Goal: Check status: Check status

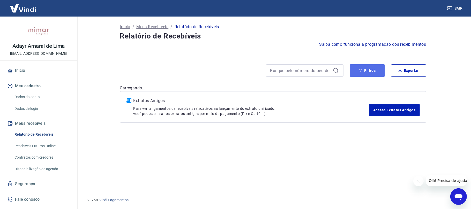
click at [374, 68] on button "Filtros" at bounding box center [366, 70] width 35 height 12
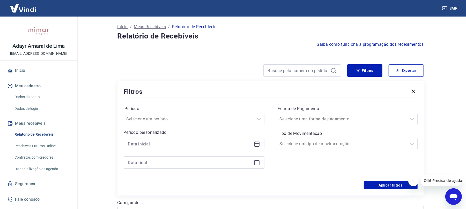
click at [257, 146] on icon at bounding box center [256, 144] width 5 height 5
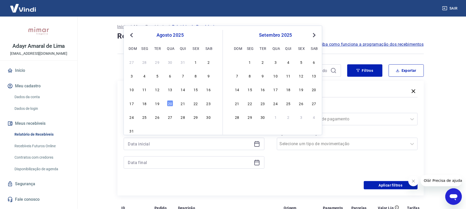
click at [173, 89] on div "10 11 12 13 14 15 16" at bounding box center [170, 89] width 84 height 7
click at [167, 90] on div "13" at bounding box center [170, 89] width 6 height 6
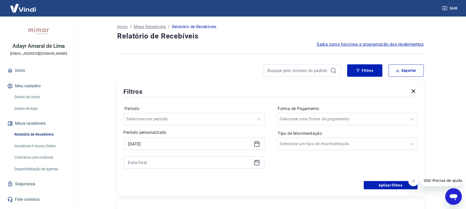
type input "[DATE]"
click at [254, 162] on icon at bounding box center [256, 162] width 5 height 5
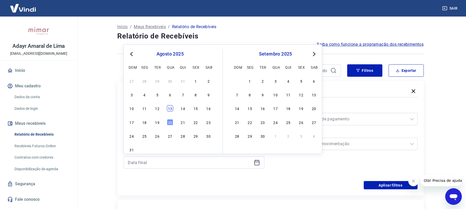
click at [169, 109] on div "13" at bounding box center [170, 108] width 6 height 6
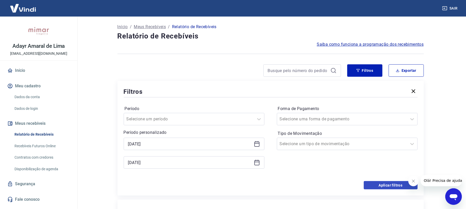
type input "[DATE]"
click at [377, 185] on button "Aplicar filtros" at bounding box center [390, 185] width 54 height 8
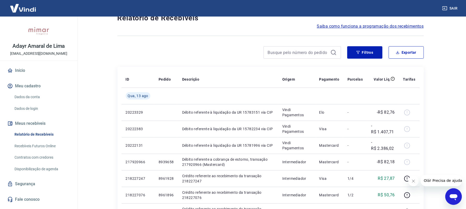
scroll to position [34, 0]
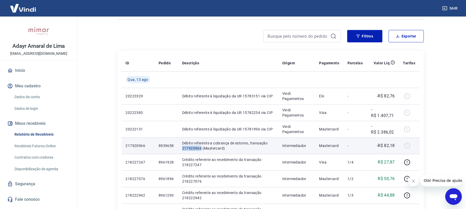
drag, startPoint x: 182, startPoint y: 148, endPoint x: 200, endPoint y: 149, distance: 17.6
click at [200, 149] on p "Débito referente a cobrança de estorno, transação 217920966 (Mastercard)" at bounding box center [228, 146] width 92 height 10
copy p "217920966"
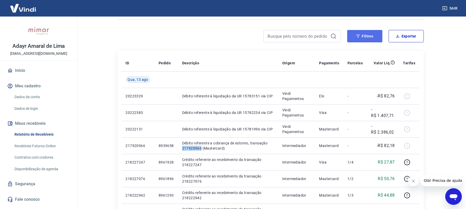
click at [364, 33] on button "Filtros" at bounding box center [364, 36] width 35 height 12
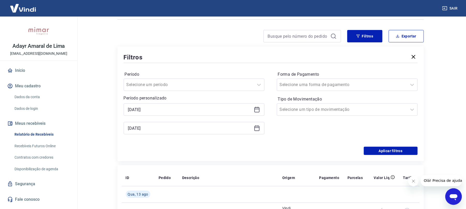
click at [256, 110] on icon at bounding box center [257, 109] width 6 height 6
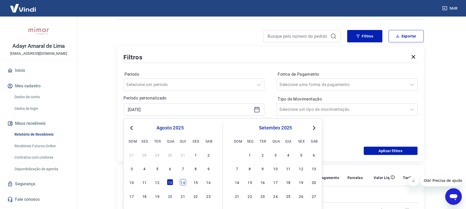
click at [180, 180] on div "14" at bounding box center [183, 182] width 6 height 6
type input "[DATE]"
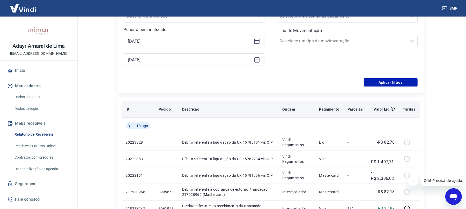
scroll to position [103, 0]
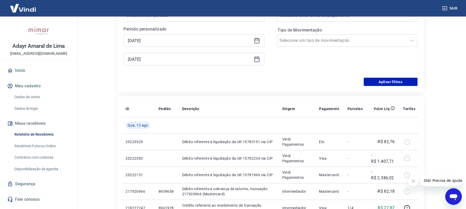
click at [255, 56] on icon at bounding box center [257, 59] width 6 height 6
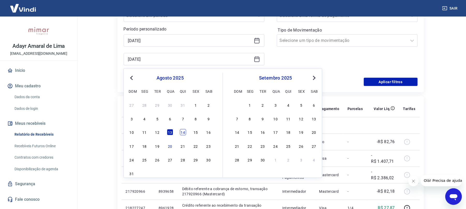
click at [180, 132] on div "14" at bounding box center [183, 132] width 6 height 6
type input "[DATE]"
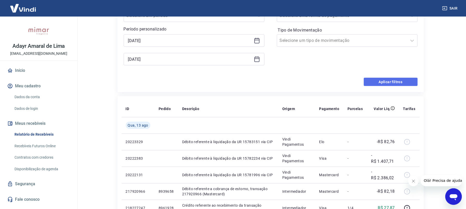
click at [390, 83] on button "Aplicar filtros" at bounding box center [390, 82] width 54 height 8
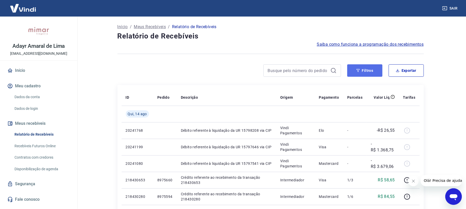
click at [355, 71] on button "Filtros" at bounding box center [364, 70] width 35 height 12
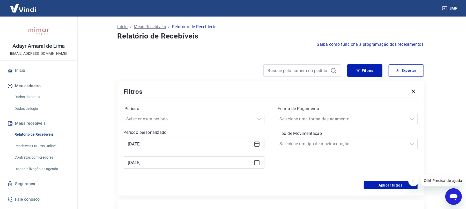
click at [256, 146] on icon at bounding box center [257, 144] width 6 height 6
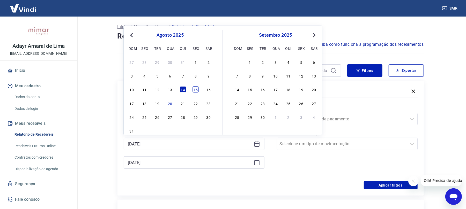
click at [196, 88] on div "15" at bounding box center [195, 89] width 6 height 6
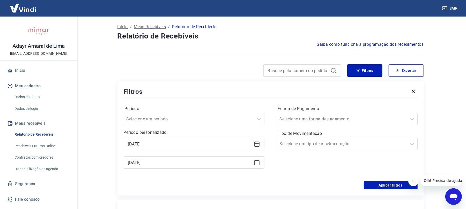
type input "[DATE]"
click at [256, 161] on icon at bounding box center [255, 161] width 1 height 2
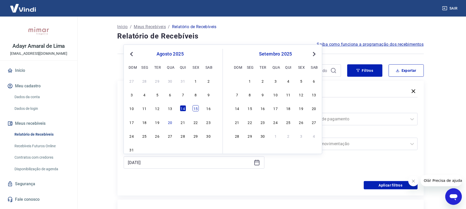
click at [194, 108] on div "15" at bounding box center [195, 108] width 6 height 6
type input "[DATE]"
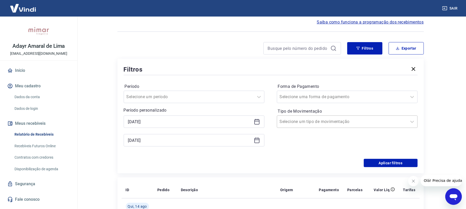
scroll to position [34, 0]
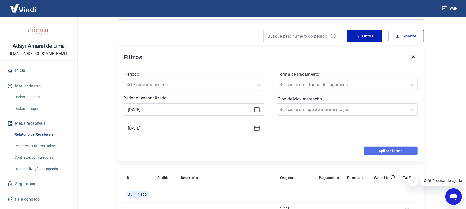
click at [387, 148] on button "Aplicar filtros" at bounding box center [390, 151] width 54 height 8
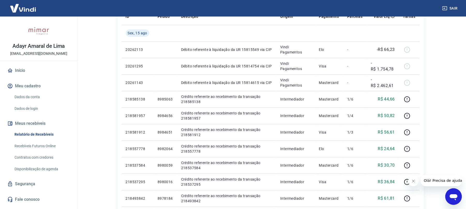
scroll to position [69, 0]
